Goal: Check status: Check status

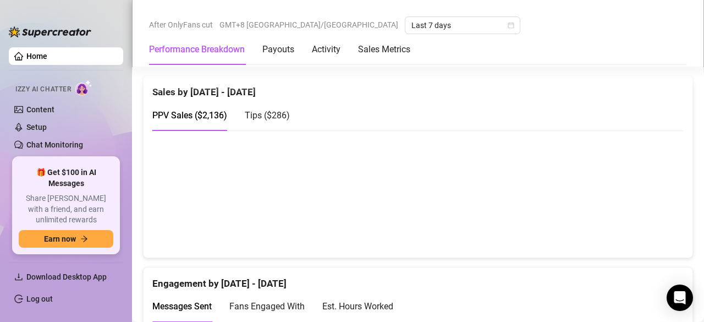
scroll to position [716, 0]
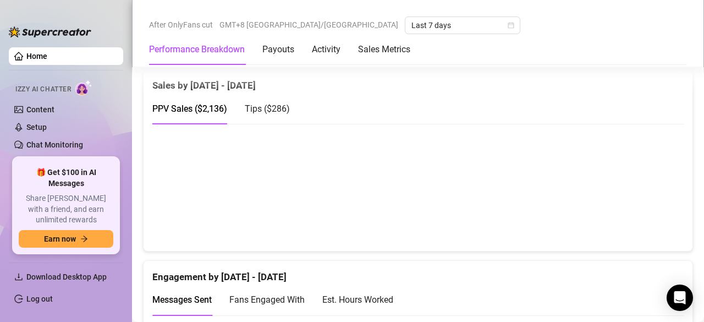
click at [263, 111] on div "Tips ( $286 )" at bounding box center [267, 108] width 45 height 31
click at [217, 102] on div "PPV Sales ( $2,136 )" at bounding box center [189, 109] width 75 height 14
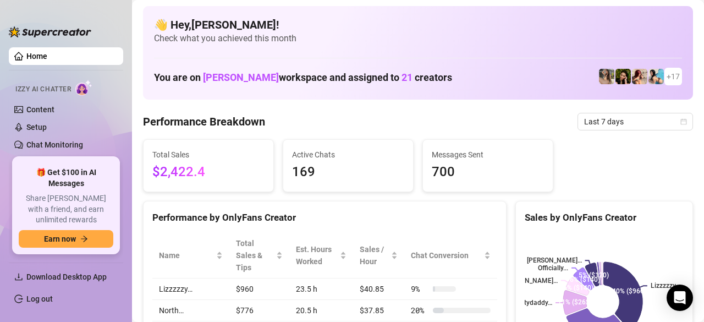
scroll to position [0, 0]
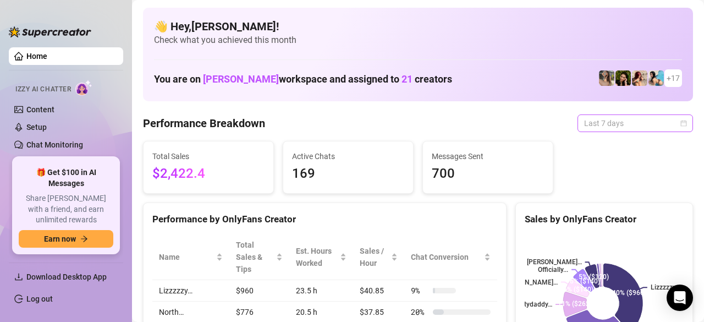
click at [597, 122] on span "Last 7 days" at bounding box center [635, 123] width 102 height 16
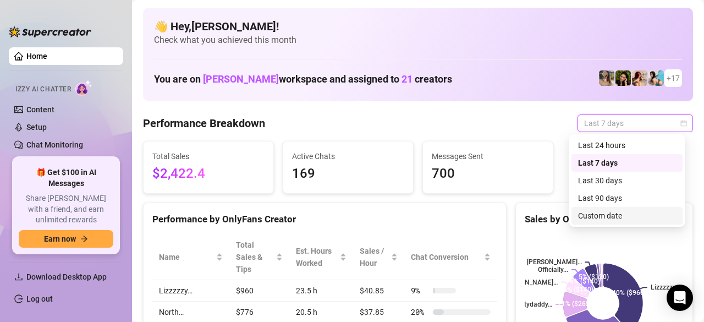
click at [582, 215] on div "Custom date" at bounding box center [627, 215] width 98 height 12
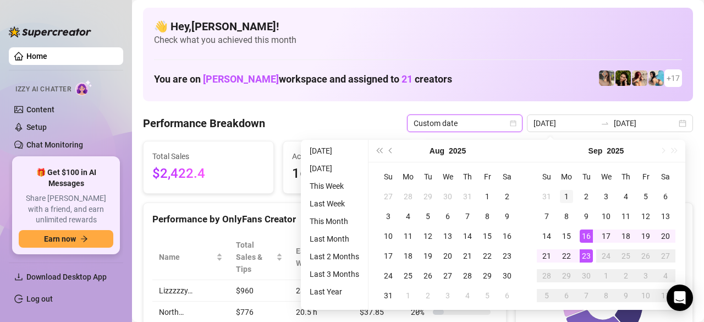
type input "[DATE]"
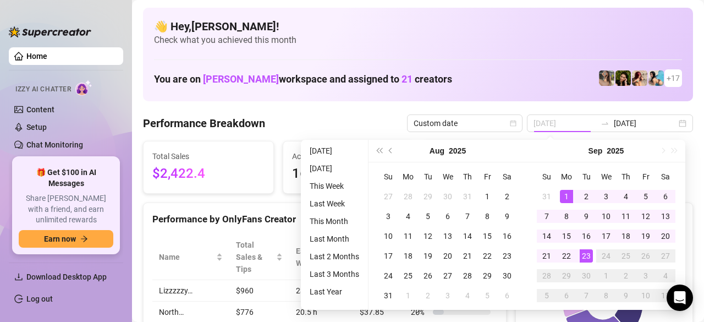
click at [567, 196] on div "1" at bounding box center [566, 196] width 13 height 13
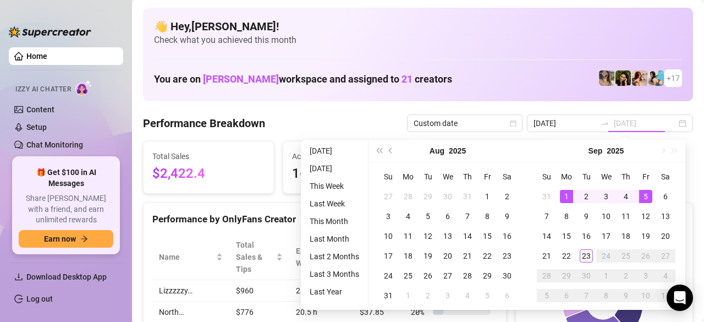
type input "[DATE]"
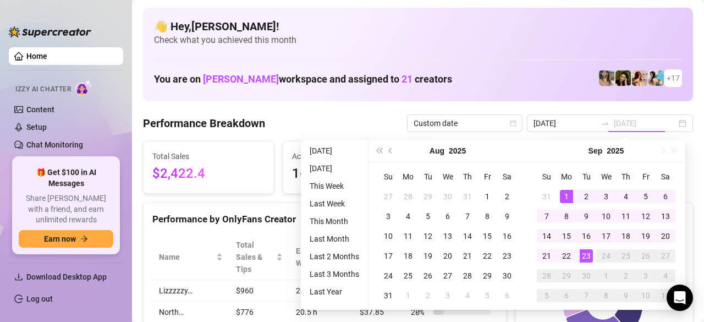
click at [587, 252] on div "23" at bounding box center [586, 255] width 13 height 13
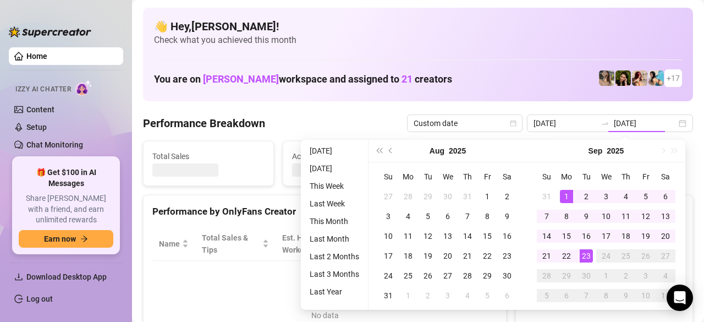
type input "[DATE]"
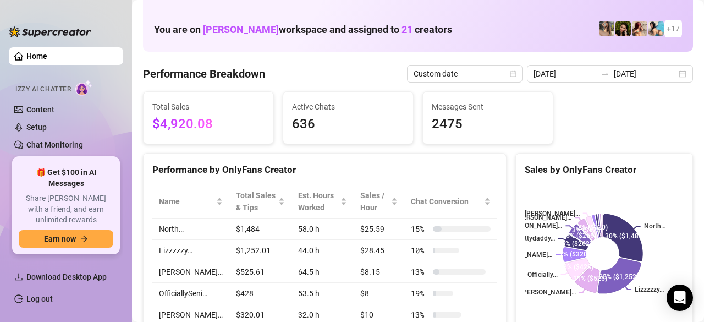
scroll to position [51, 0]
